Goal: Task Accomplishment & Management: Manage account settings

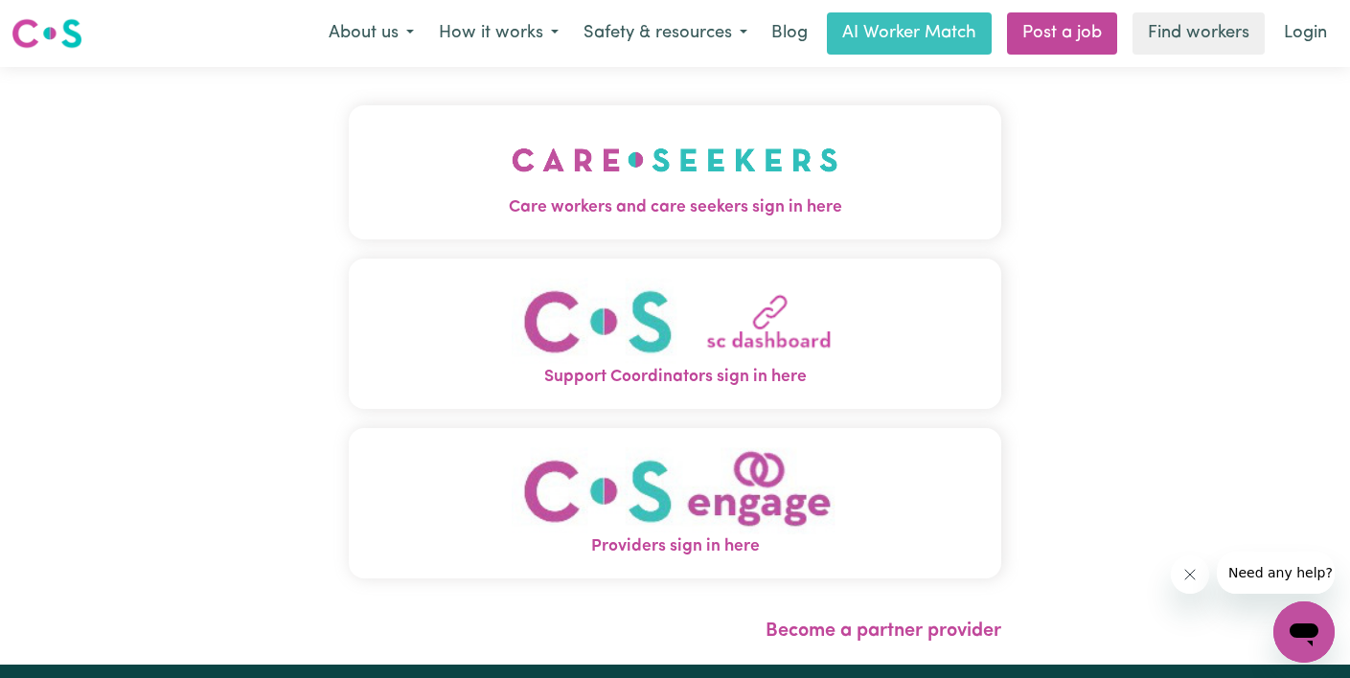
click at [847, 163] on button "Care workers and care seekers sign in here" at bounding box center [675, 172] width 652 height 134
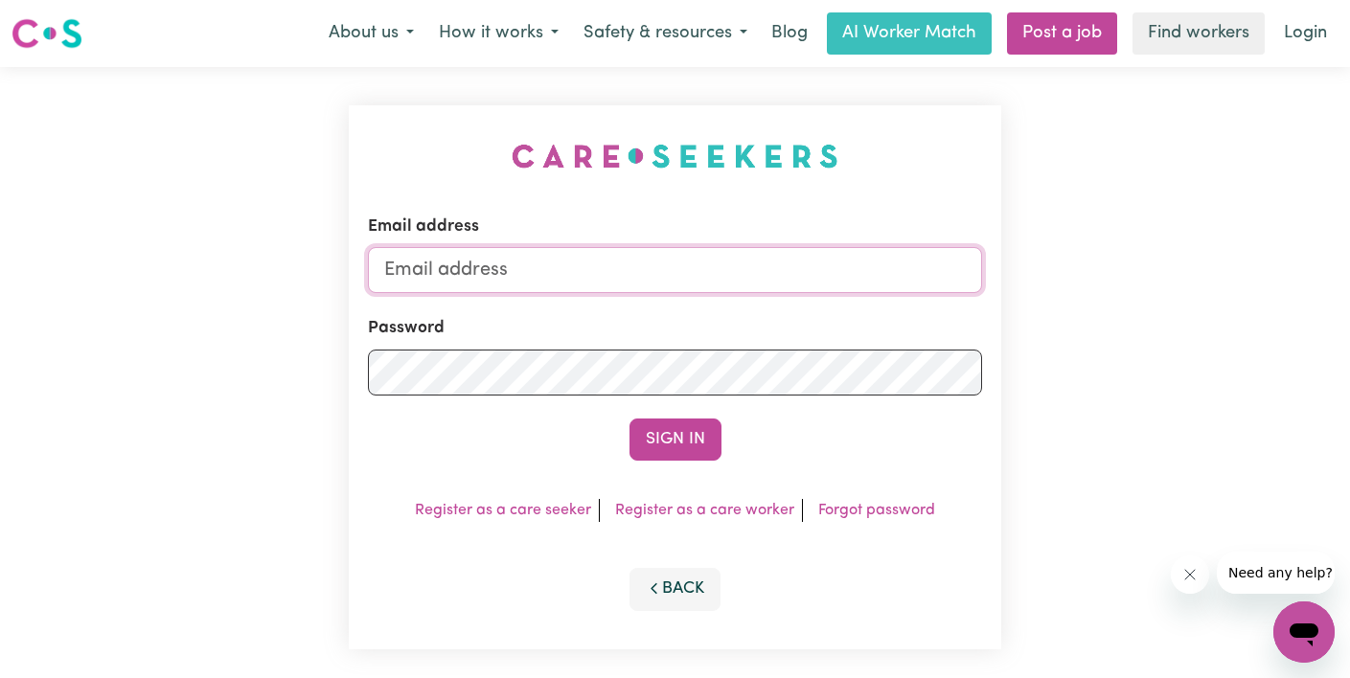
click at [604, 277] on input "Email address" at bounding box center [675, 270] width 614 height 46
type input "[EMAIL_ADDRESS][DOMAIN_NAME]"
click at [629, 419] on button "Sign In" at bounding box center [675, 440] width 92 height 42
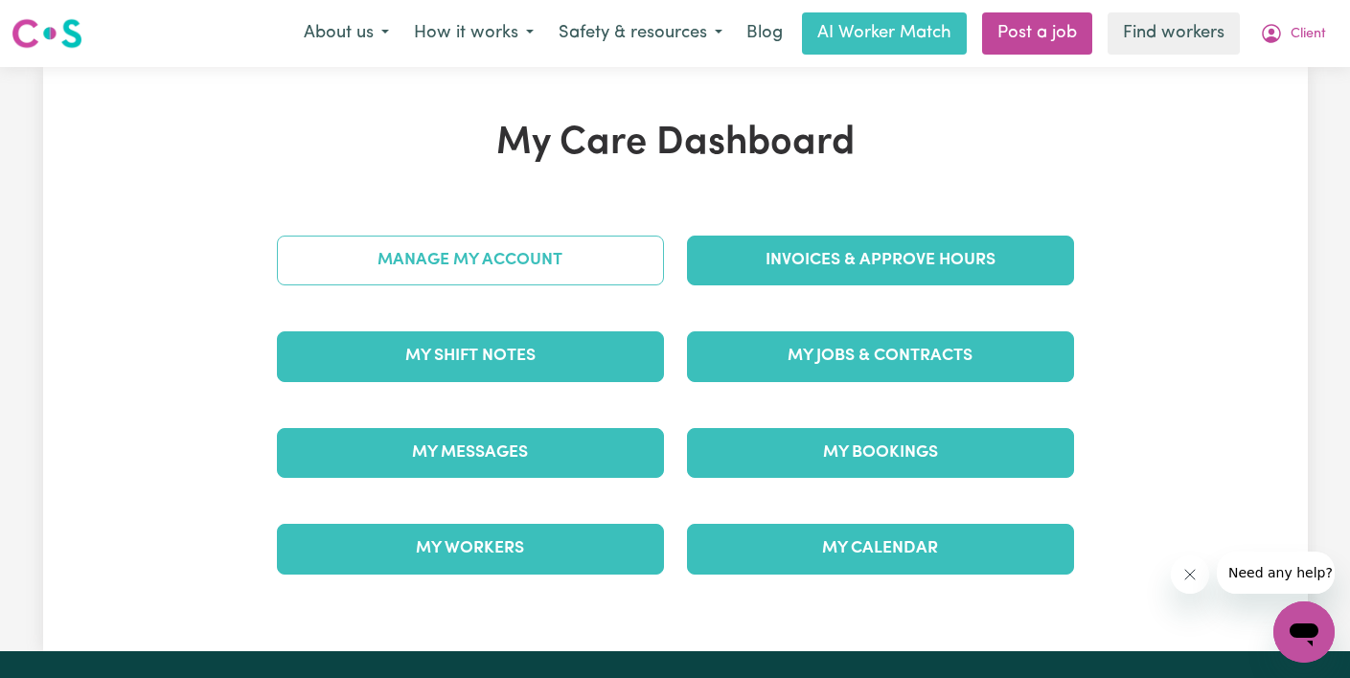
click at [524, 263] on link "Manage My Account" at bounding box center [470, 261] width 387 height 50
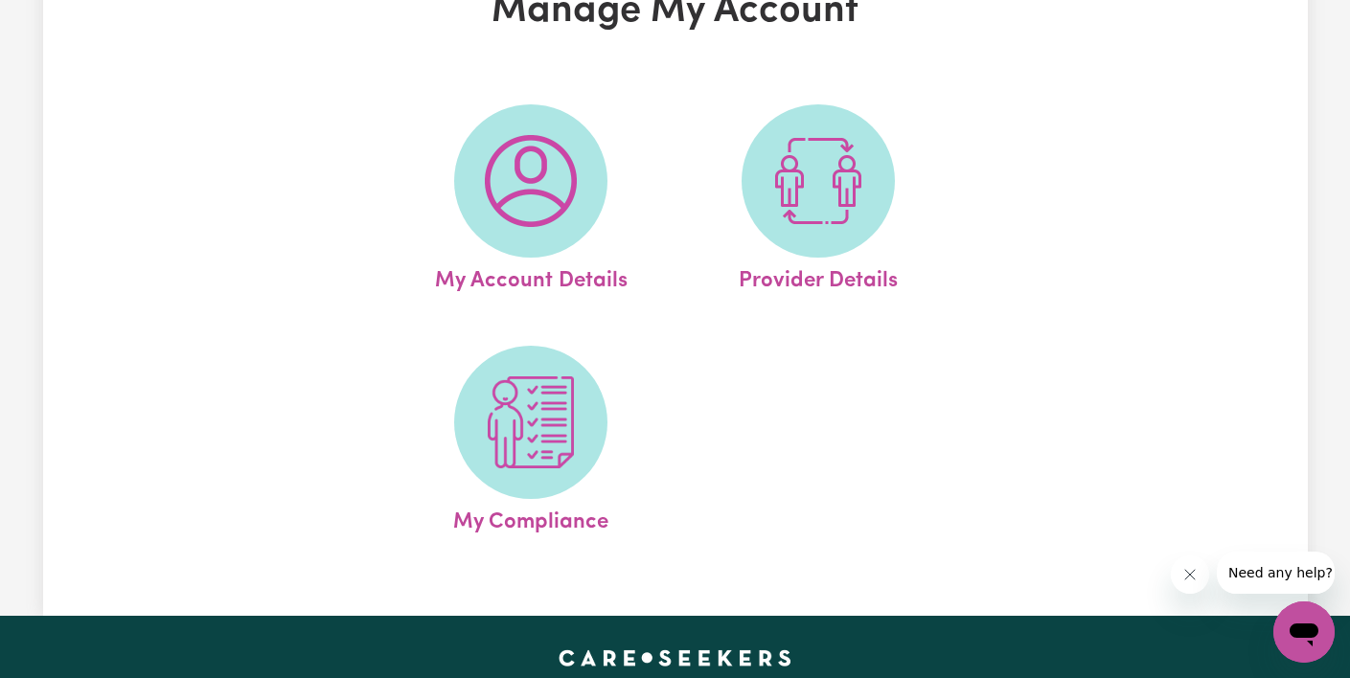
scroll to position [282, 0]
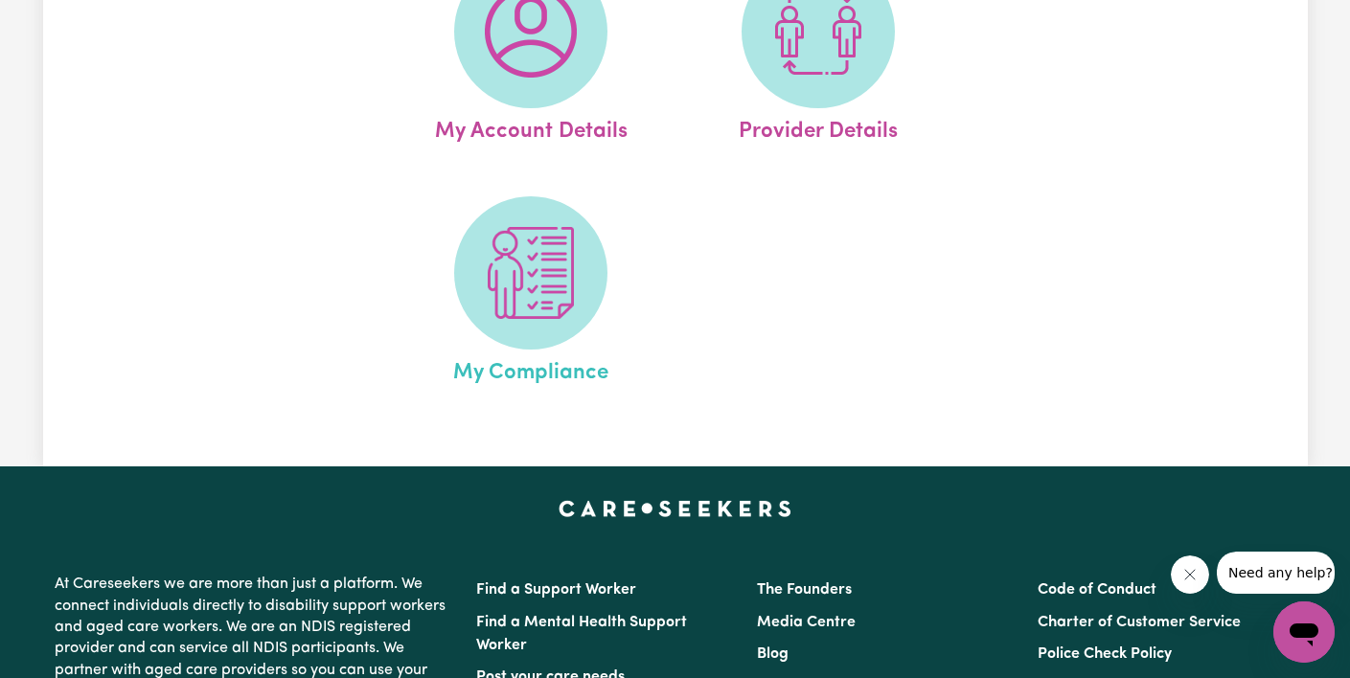
click at [529, 350] on span "My Compliance" at bounding box center [530, 370] width 155 height 40
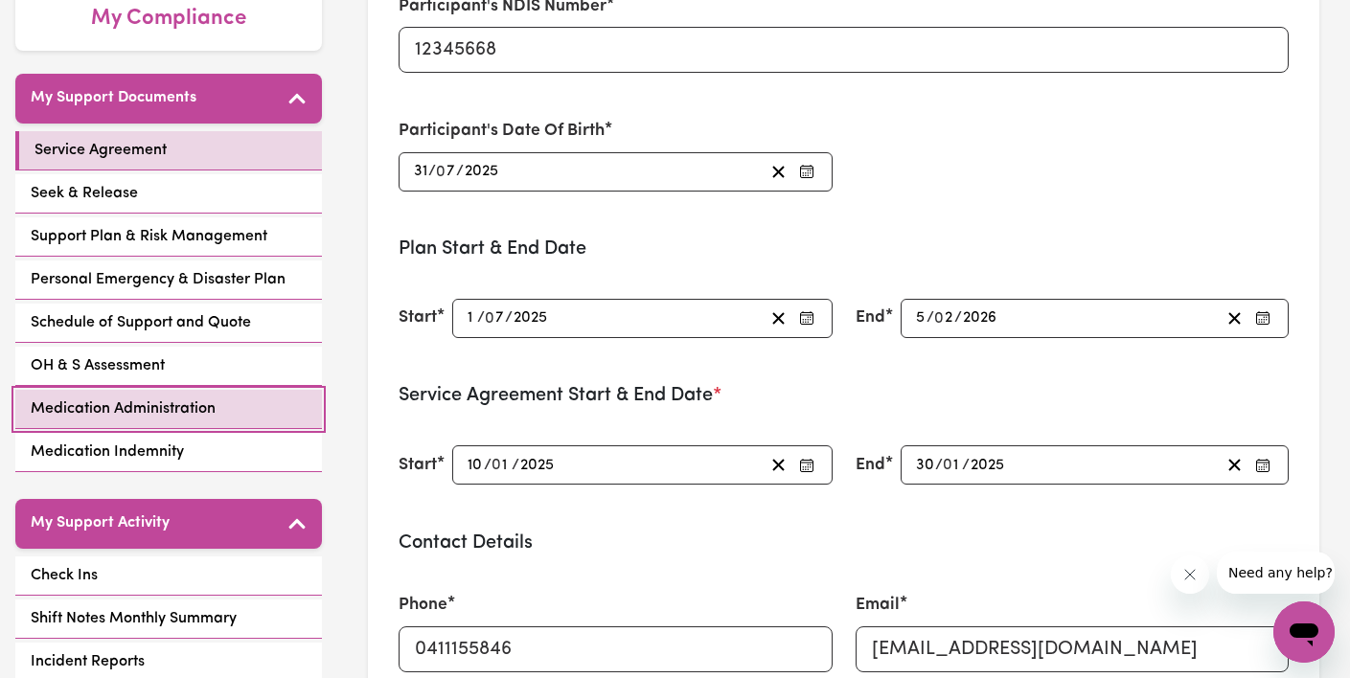
click at [94, 414] on span "Medication Administration" at bounding box center [123, 409] width 185 height 23
select select "25075"
select select "44975"
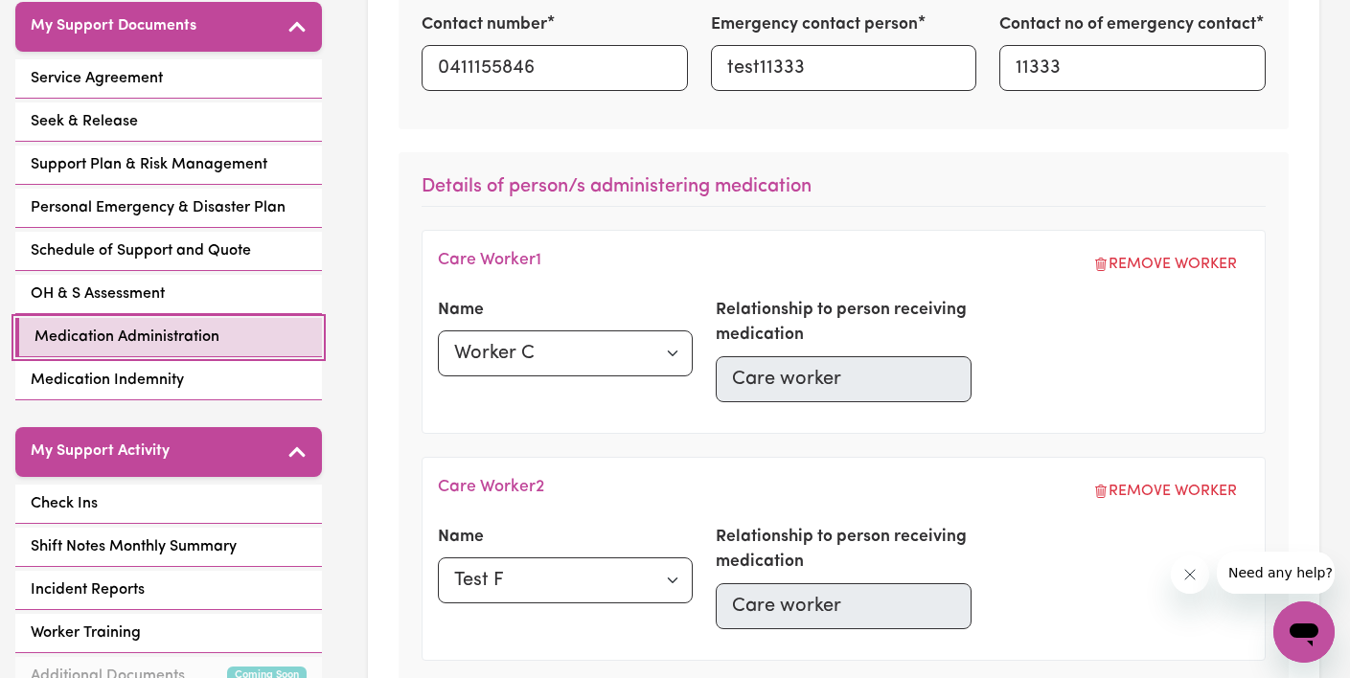
scroll to position [435, 0]
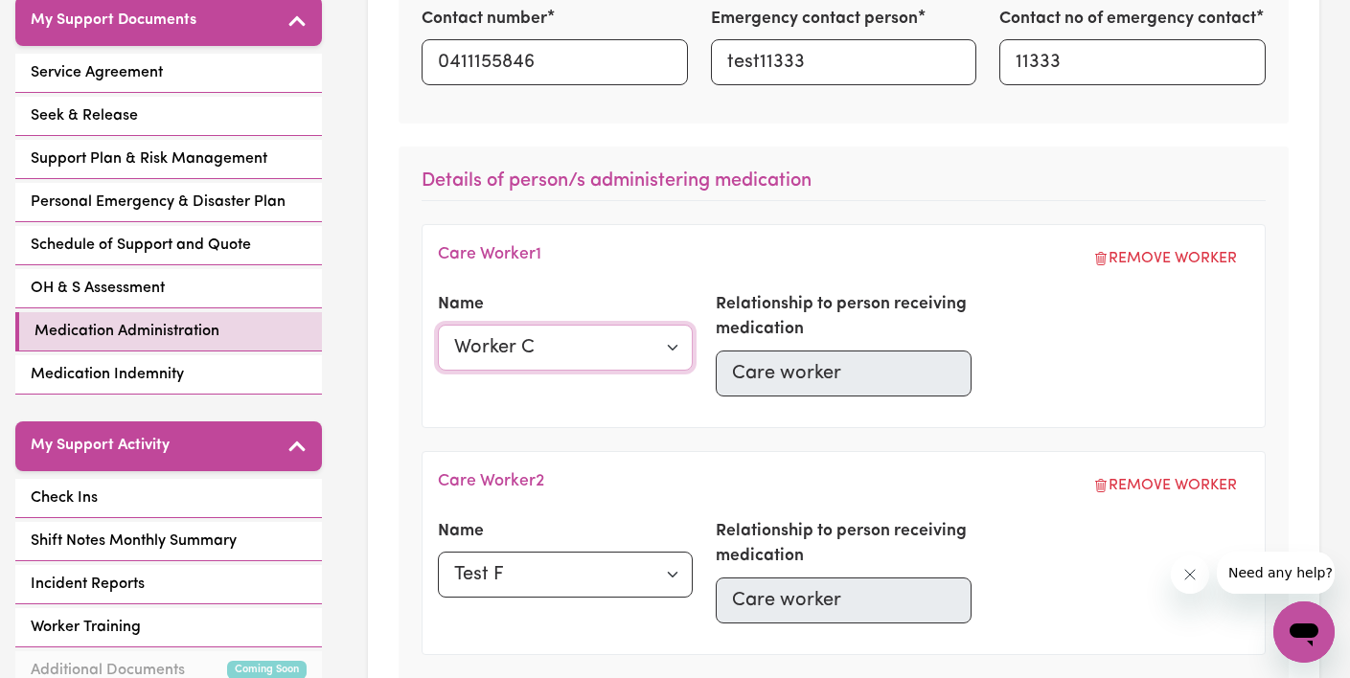
click at [651, 355] on select "Select a care worker Test F Worker C Worker T" at bounding box center [565, 348] width 255 height 46
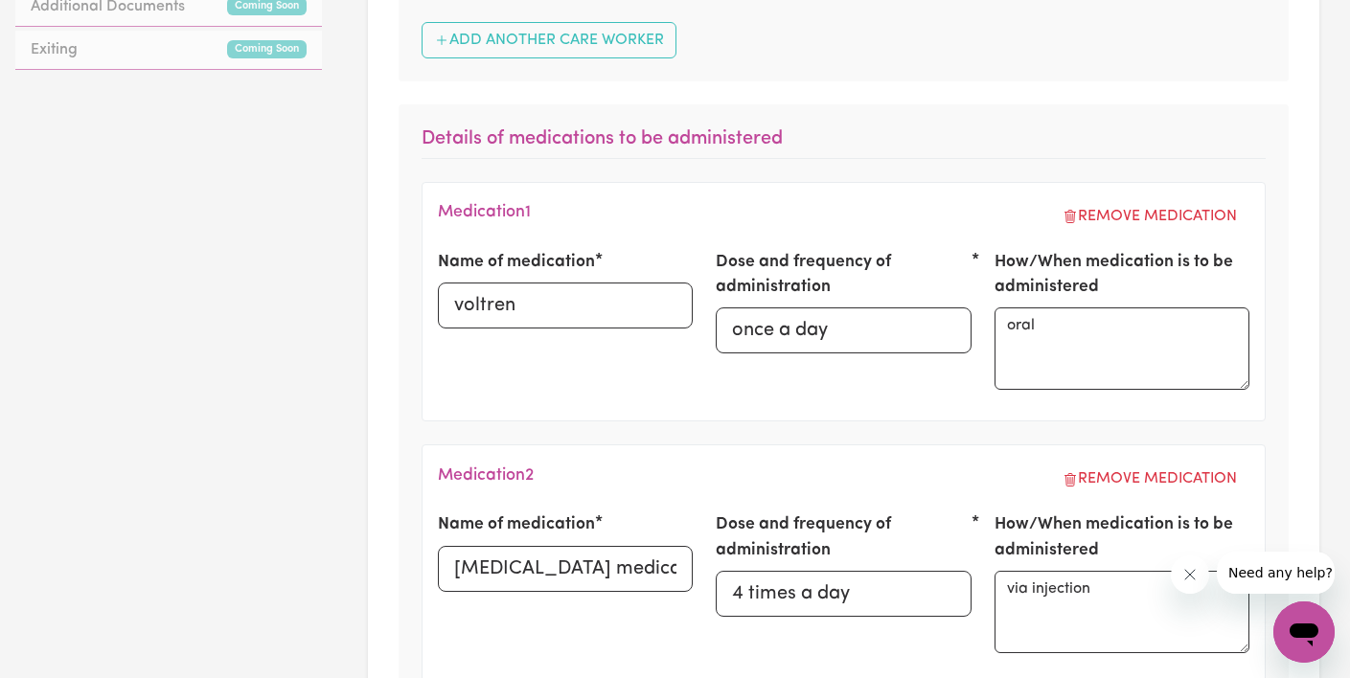
scroll to position [0, 0]
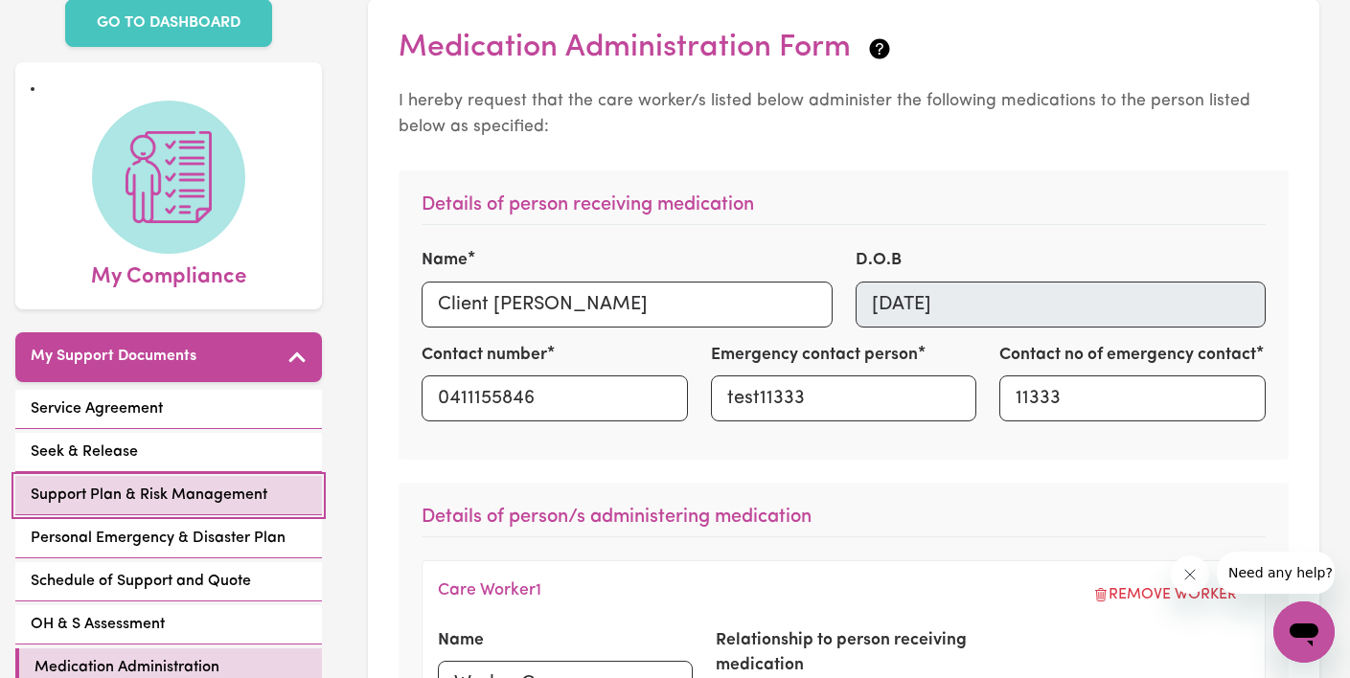
click at [176, 492] on span "Support Plan & Risk Management" at bounding box center [149, 495] width 237 height 23
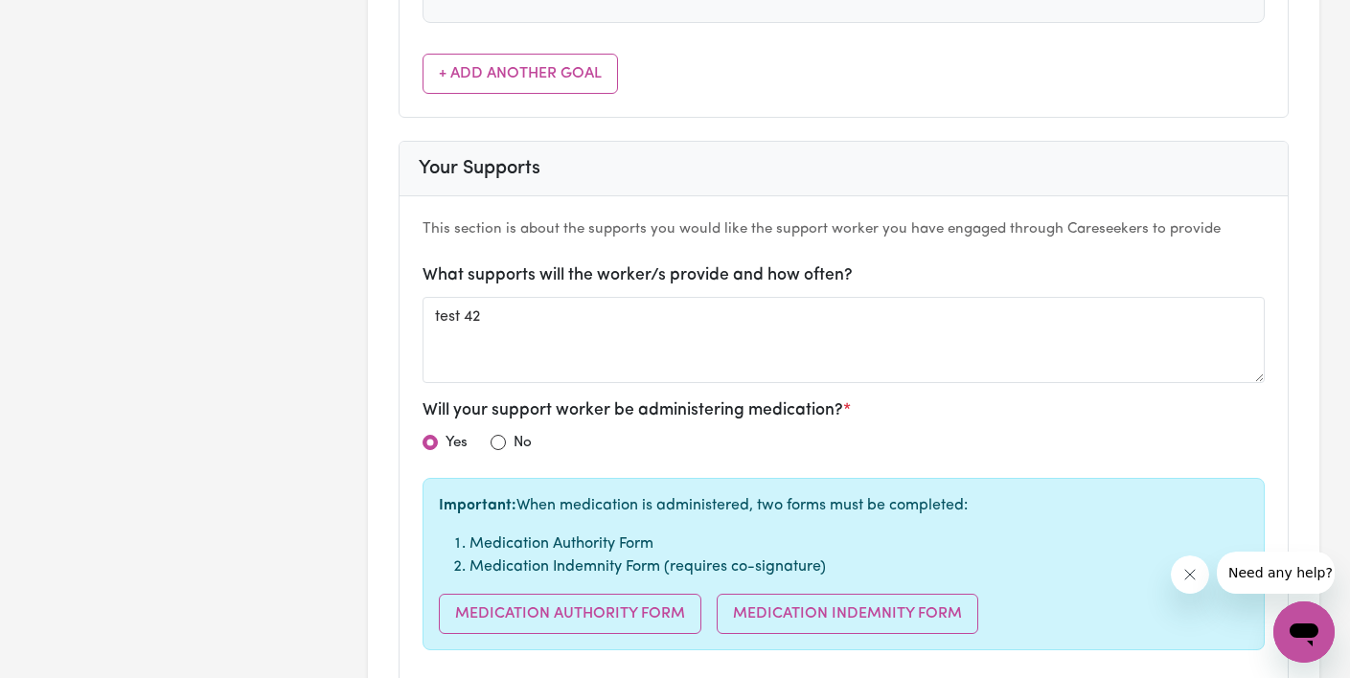
scroll to position [1519, 0]
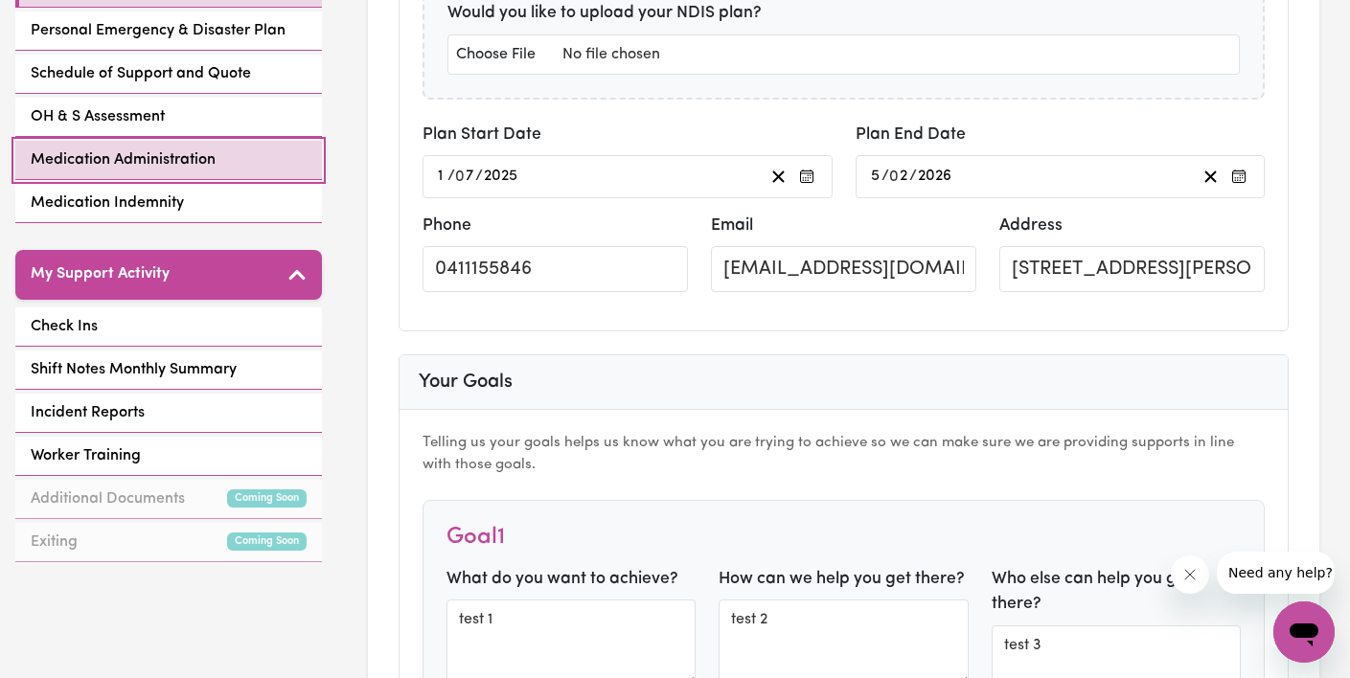
click at [148, 167] on span "Medication Administration" at bounding box center [123, 160] width 185 height 23
select select "25075"
select select "44975"
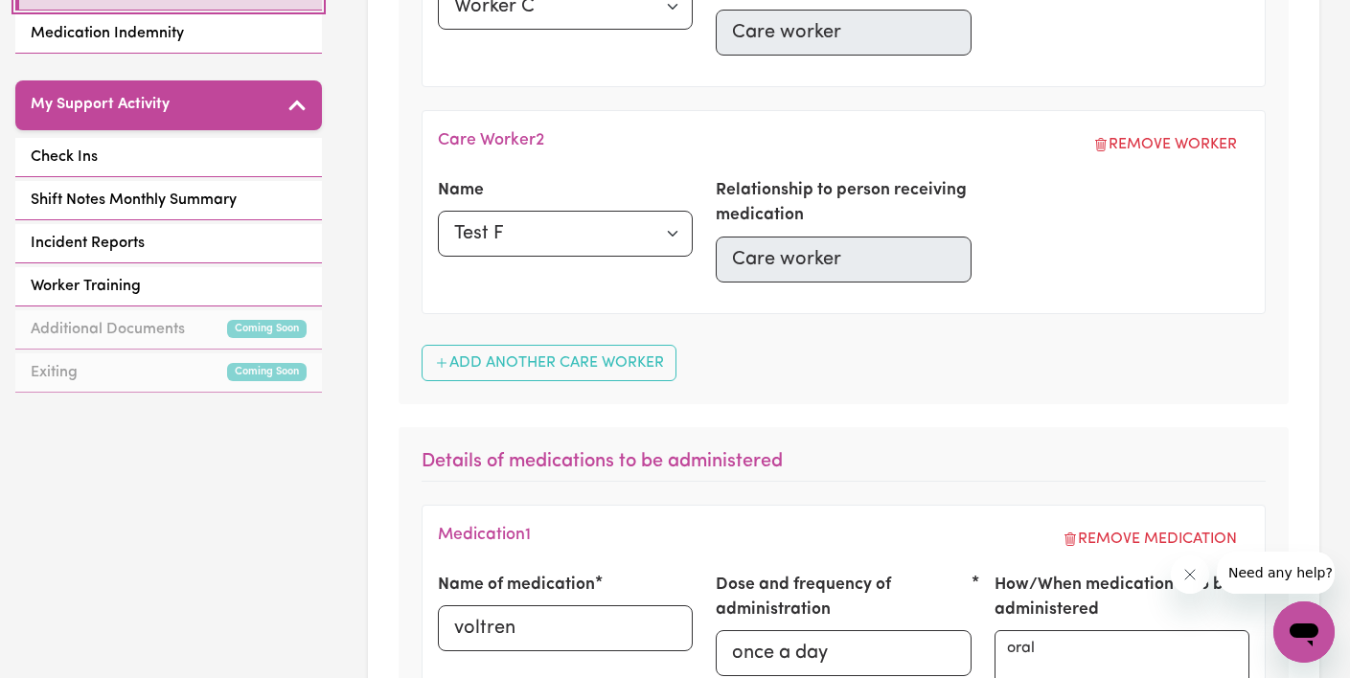
scroll to position [716, 0]
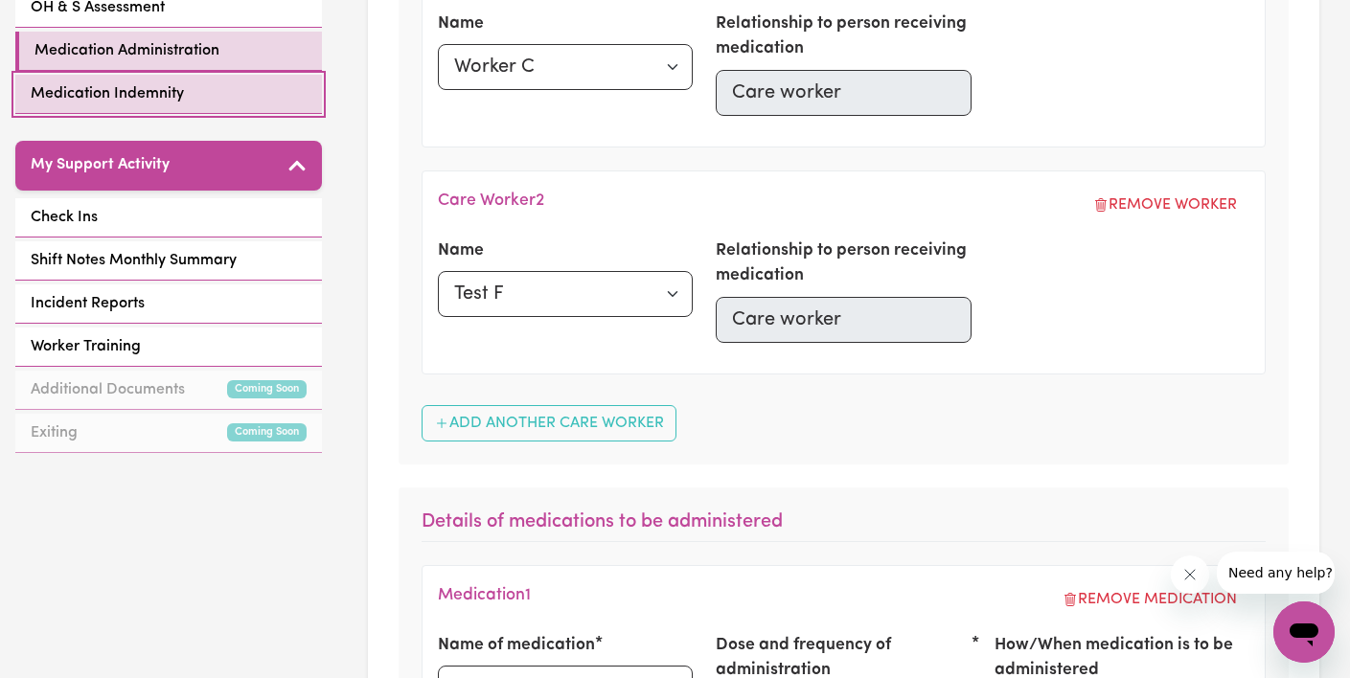
click at [158, 94] on span "Medication Indemnity" at bounding box center [107, 93] width 153 height 23
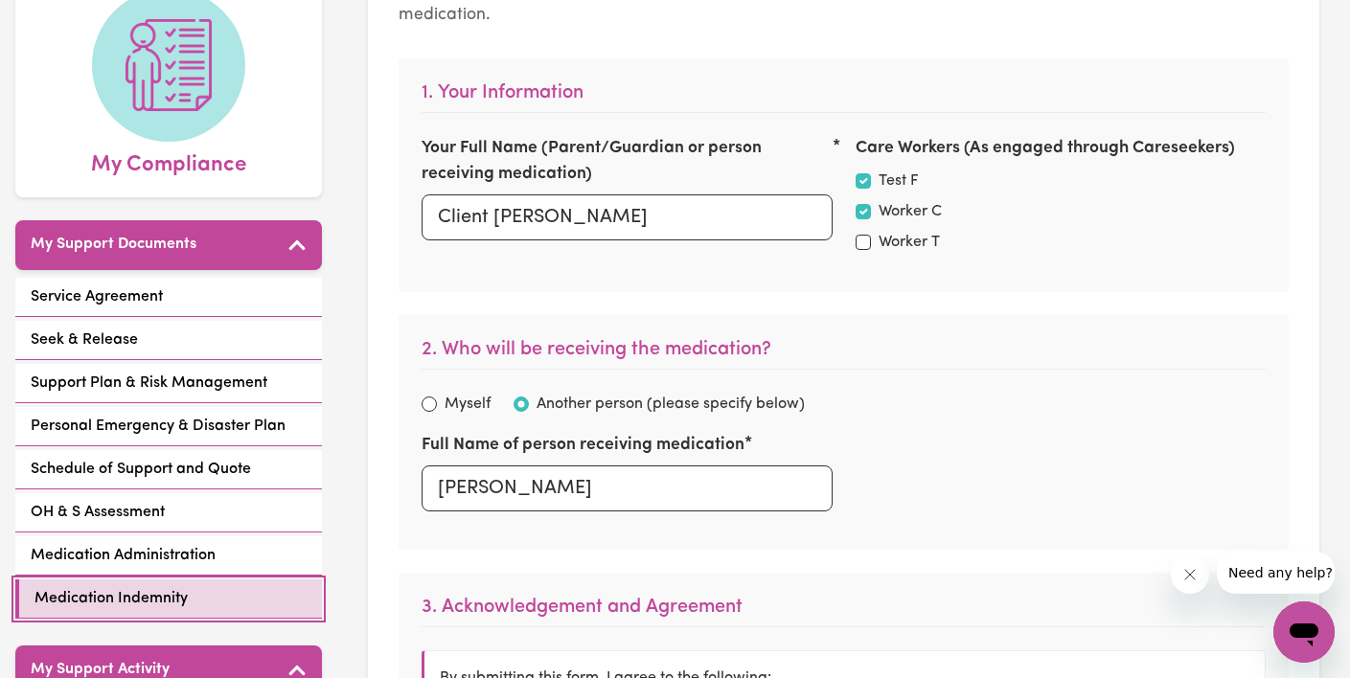
checkbox input "true"
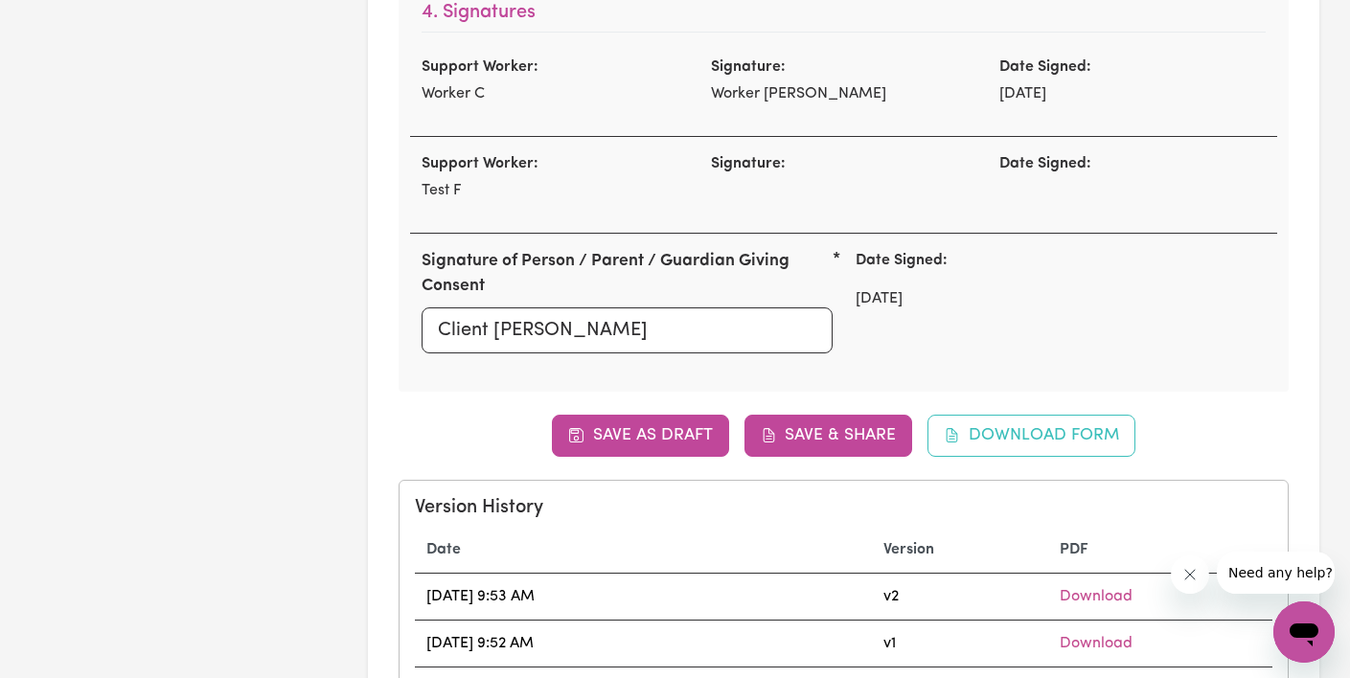
scroll to position [1232, 0]
